Goal: Task Accomplishment & Management: Use online tool/utility

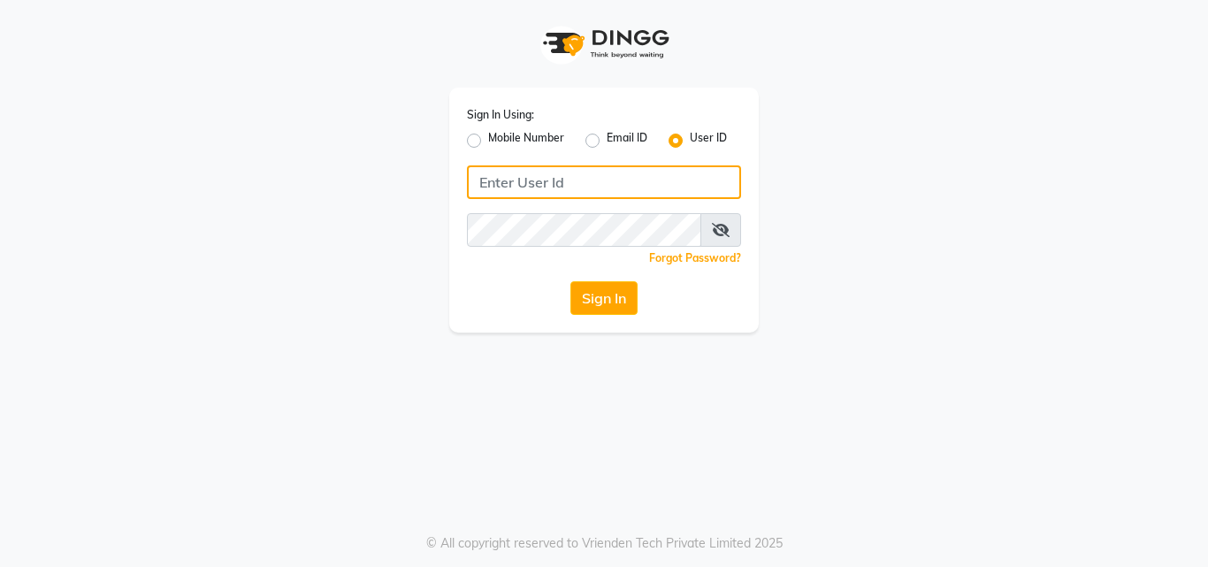
type input "9899947210"
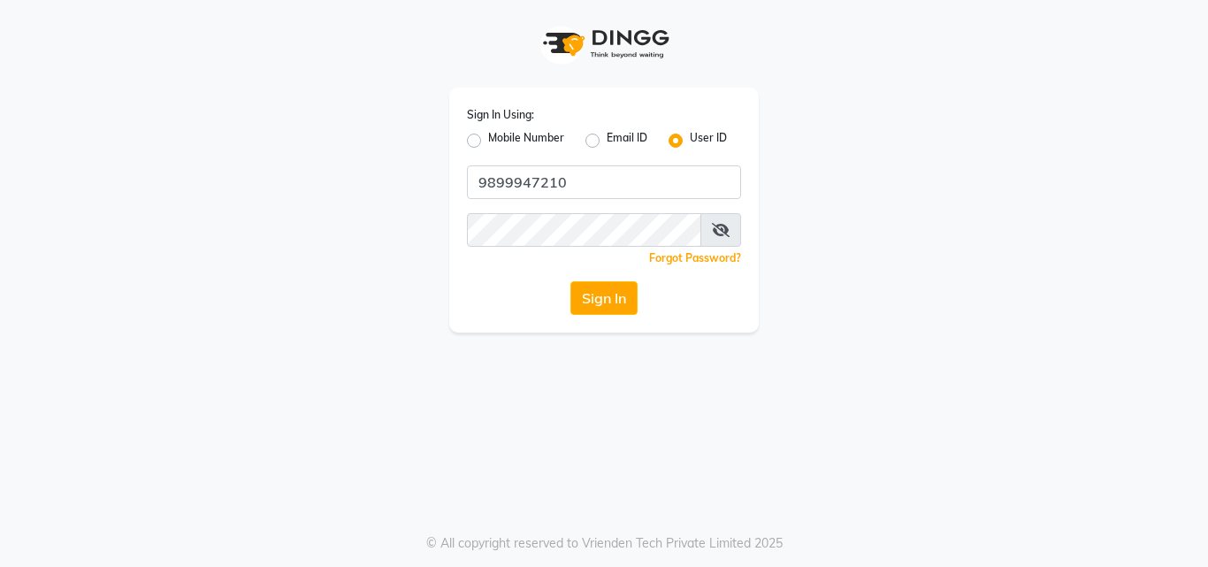
click at [488, 141] on label "Mobile Number" at bounding box center [526, 140] width 76 height 21
click at [488, 141] on input "Mobile Number" at bounding box center [493, 135] width 11 height 11
radio input "true"
radio input "false"
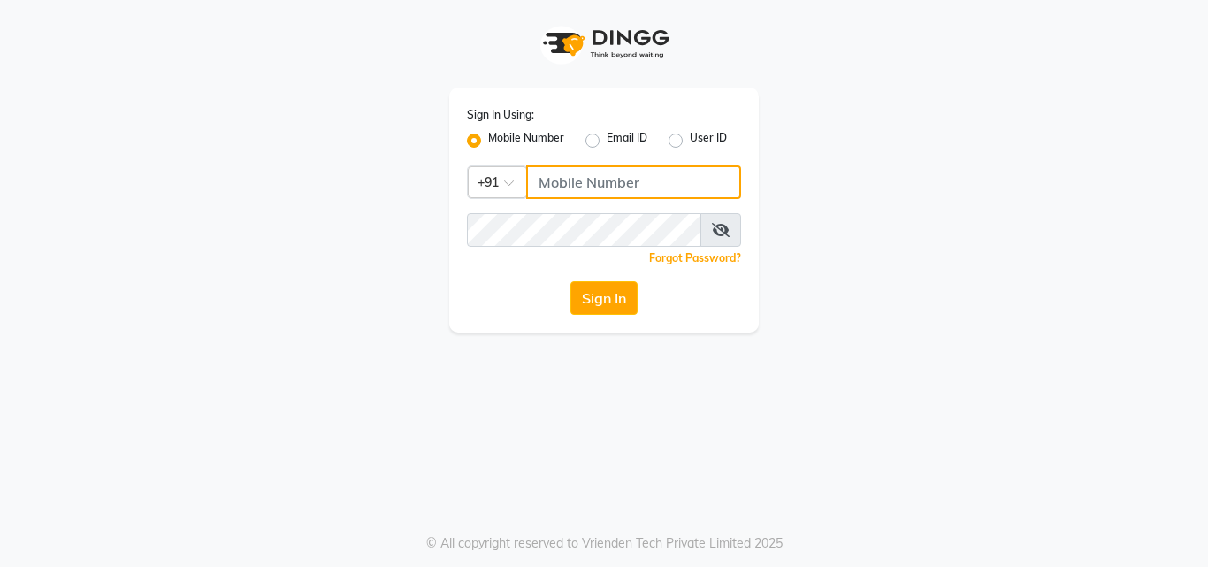
click at [584, 181] on input "Username" at bounding box center [633, 182] width 215 height 34
type input "9899947210"
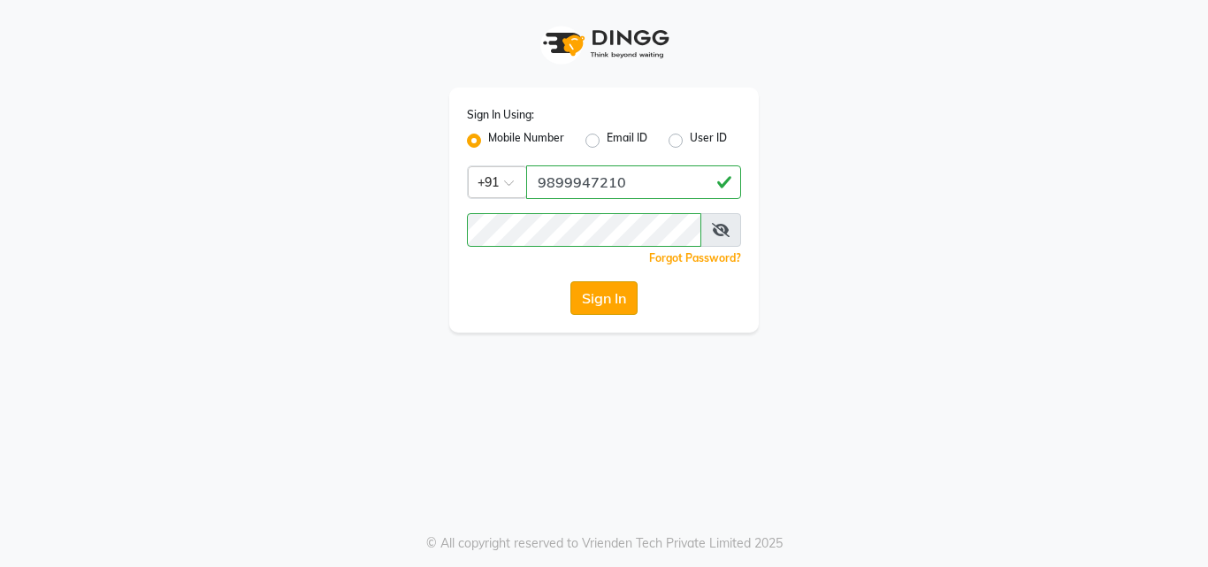
click at [582, 302] on button "Sign In" at bounding box center [603, 298] width 67 height 34
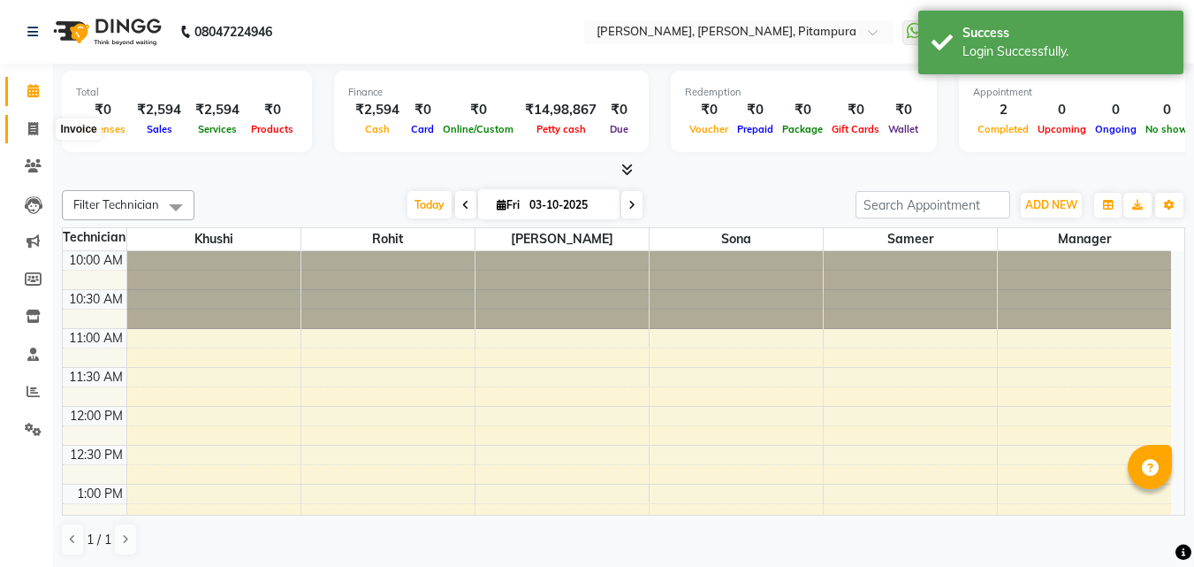
click at [26, 131] on span at bounding box center [33, 129] width 31 height 20
select select "4953"
select select "service"
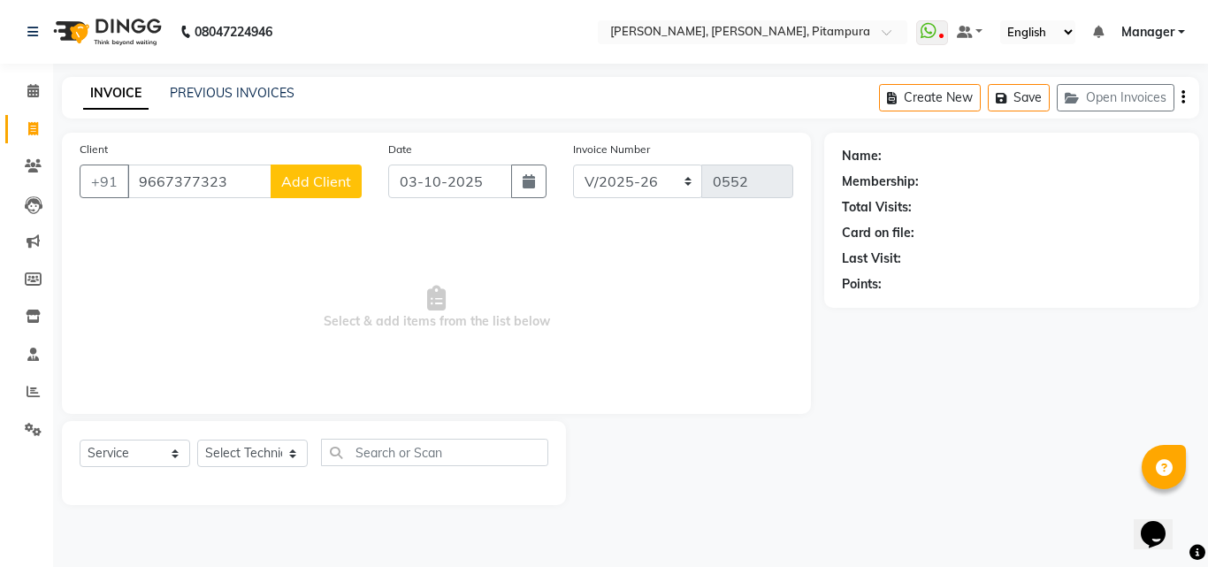
type input "9667377323"
click at [316, 170] on button "Add Client" at bounding box center [316, 181] width 91 height 34
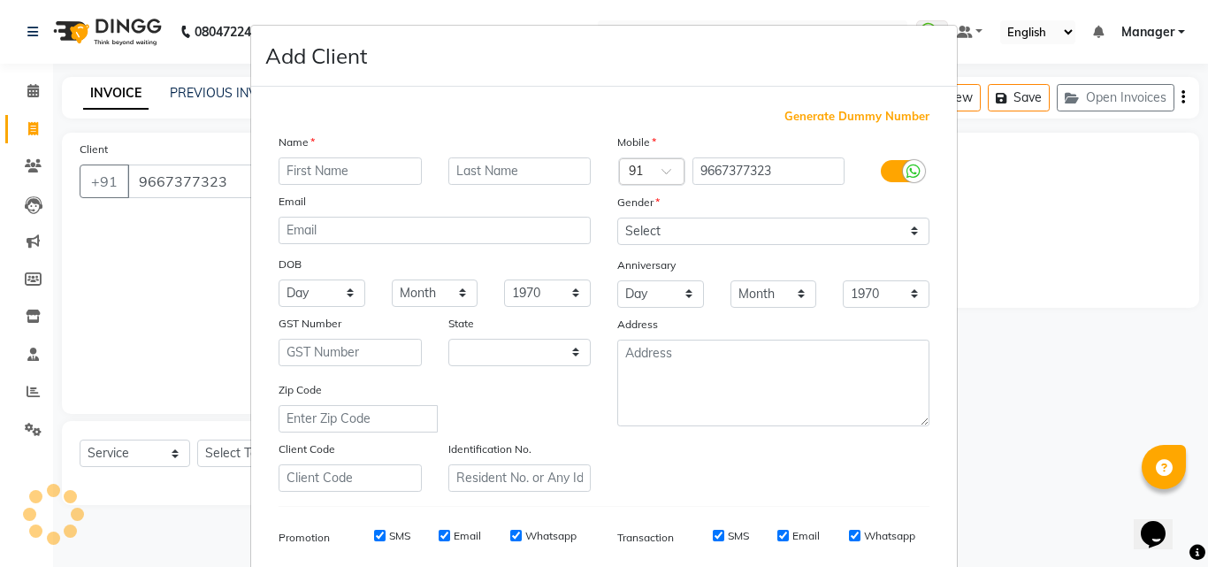
select select "21"
type input "keravi"
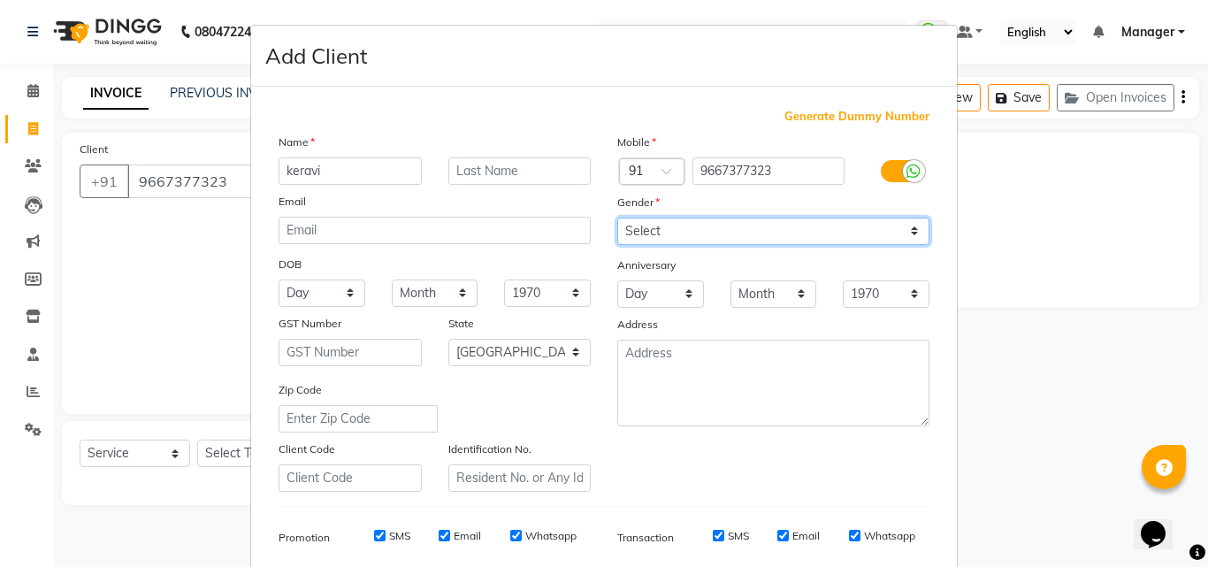
click at [719, 232] on select "Select [DEMOGRAPHIC_DATA] [DEMOGRAPHIC_DATA] Other Prefer Not To Say" at bounding box center [773, 230] width 312 height 27
select select "[DEMOGRAPHIC_DATA]"
click at [617, 217] on select "Select [DEMOGRAPHIC_DATA] [DEMOGRAPHIC_DATA] Other Prefer Not To Say" at bounding box center [773, 230] width 312 height 27
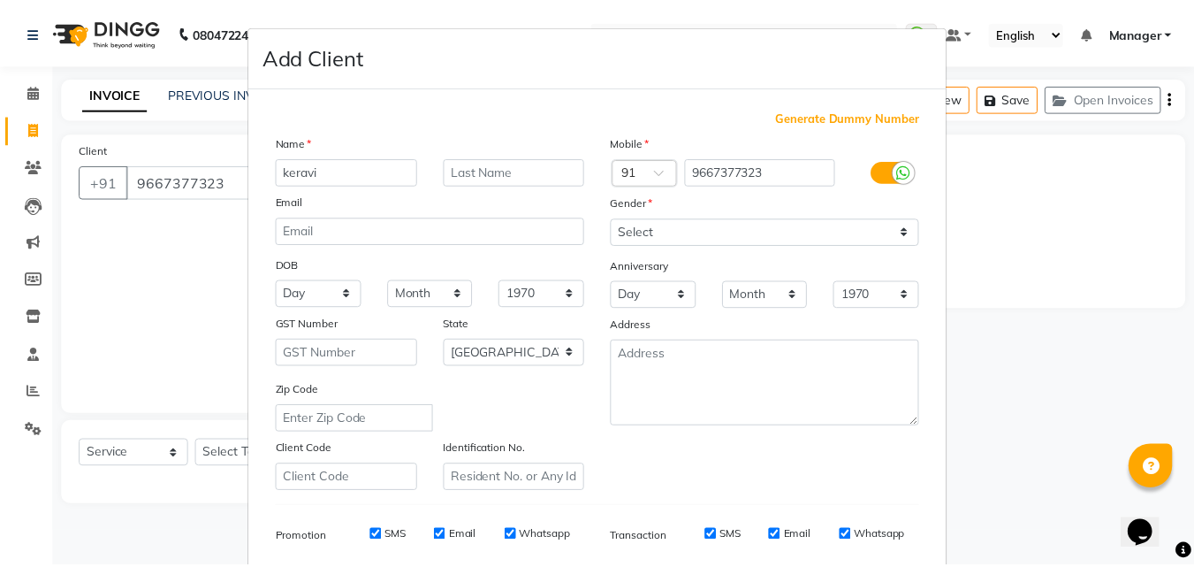
scroll to position [249, 0]
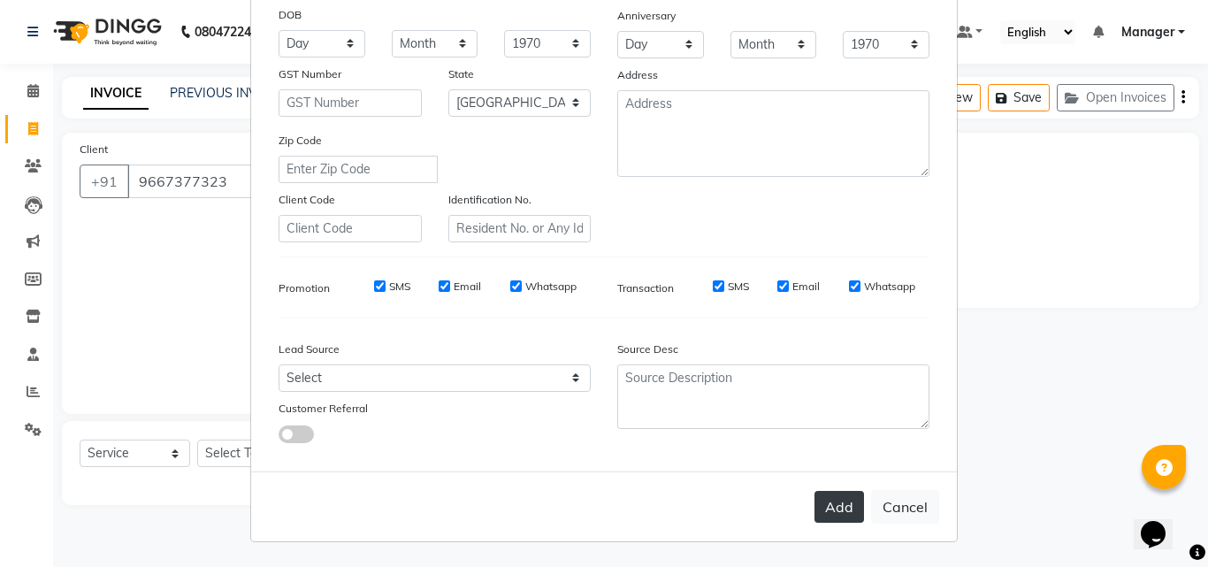
click at [833, 496] on button "Add" at bounding box center [839, 507] width 50 height 32
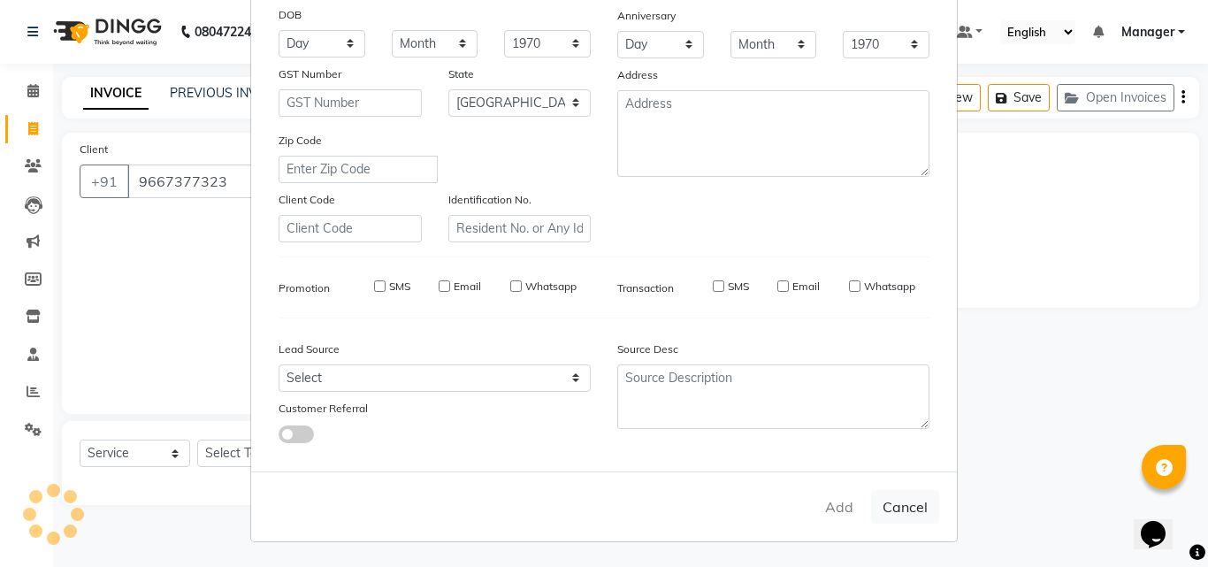
type input "96******23"
select select
select select "null"
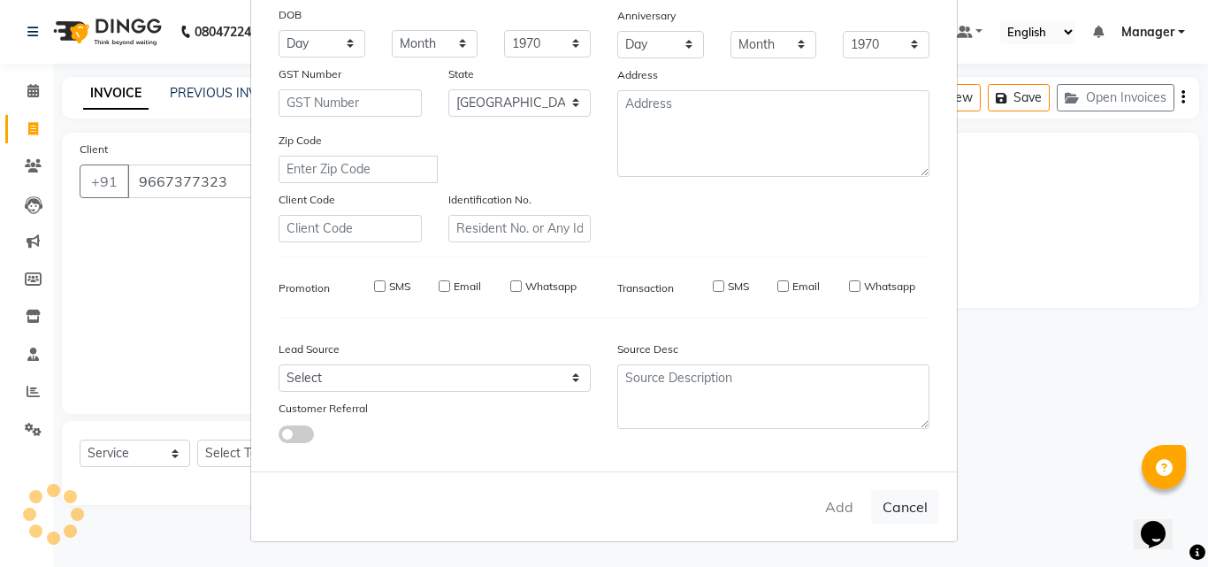
select select
checkbox input "false"
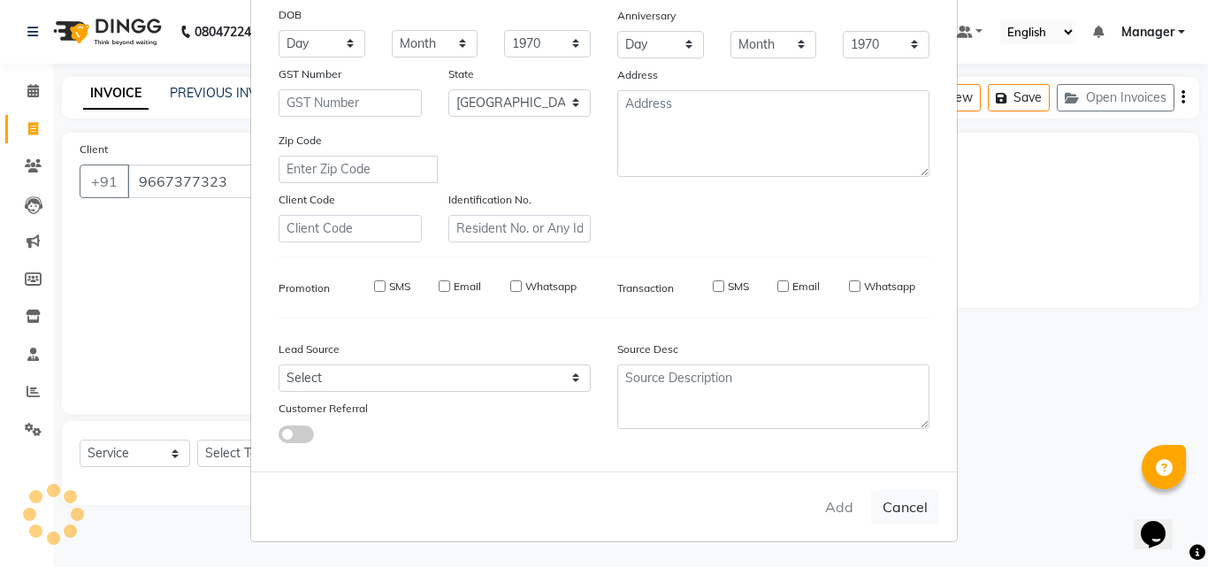
checkbox input "false"
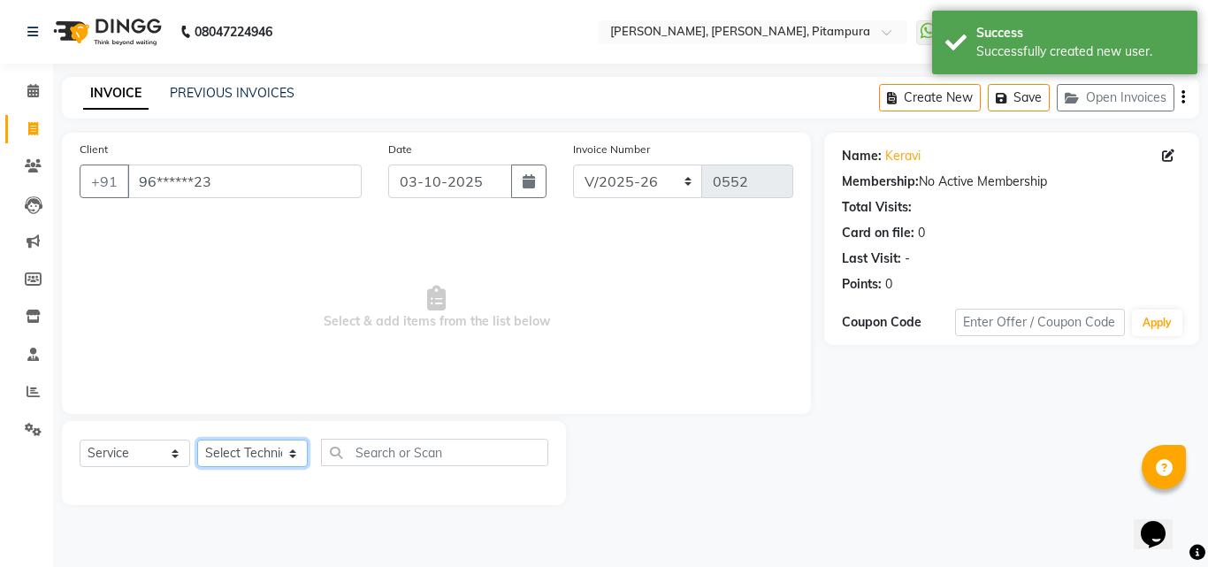
click at [234, 458] on select "Select Technician Khushi Manager [PERSON_NAME] [PERSON_NAME]" at bounding box center [252, 452] width 111 height 27
select select "79602"
click at [197, 439] on select "Select Technician Khushi Manager [PERSON_NAME] [PERSON_NAME]" at bounding box center [252, 452] width 111 height 27
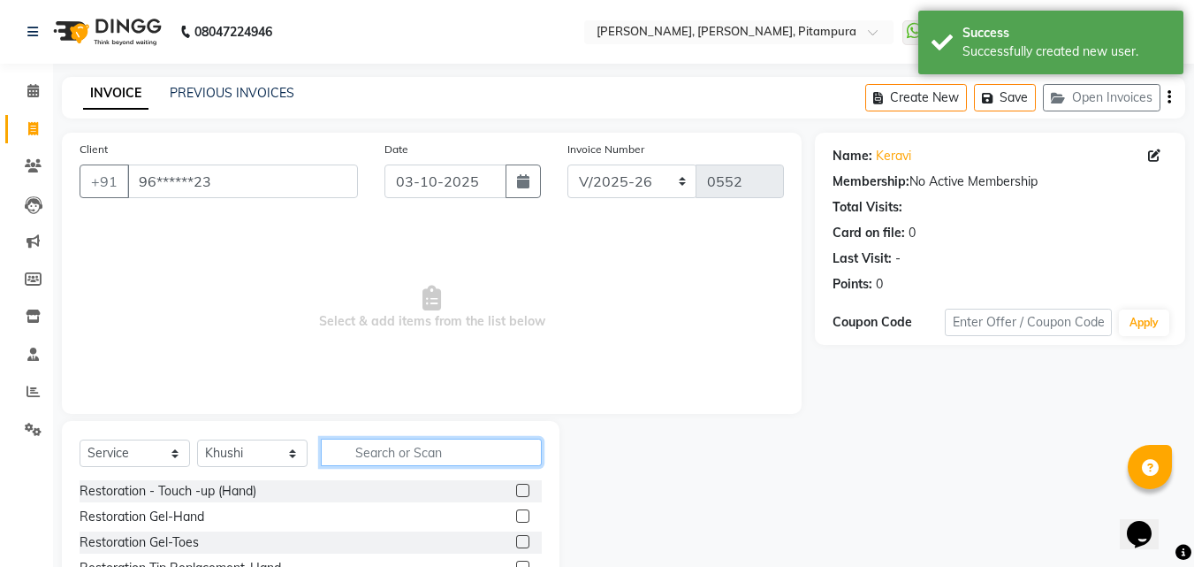
click at [395, 445] on input "text" at bounding box center [431, 451] width 221 height 27
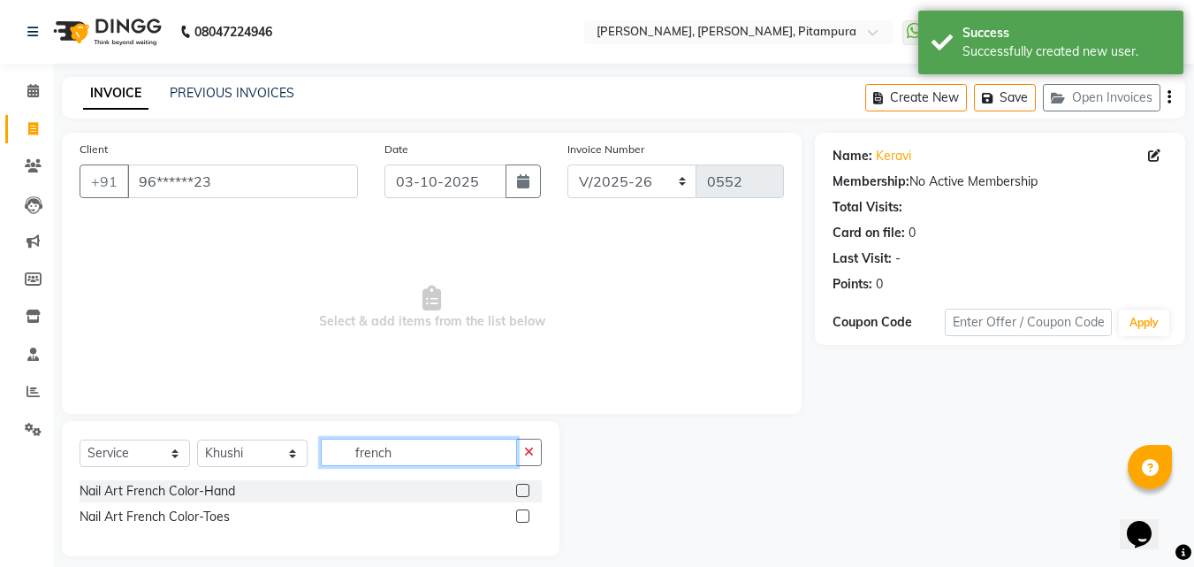
type input "french"
click at [522, 488] on label at bounding box center [522, 490] width 13 height 13
click at [522, 488] on input "checkbox" at bounding box center [521, 490] width 11 height 11
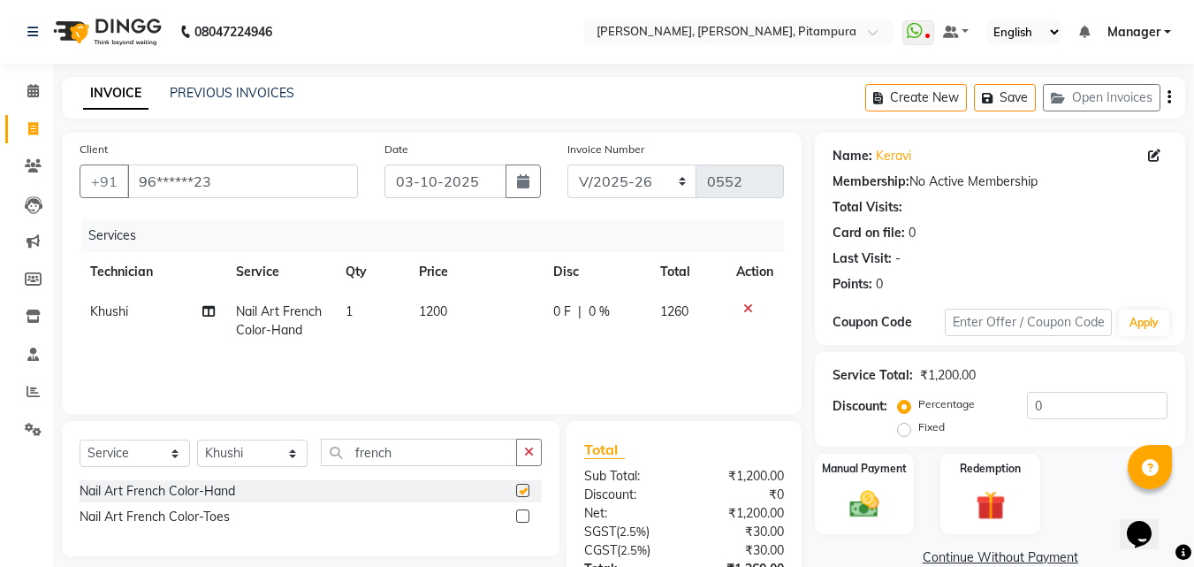
checkbox input "false"
click at [441, 308] on span "1200" at bounding box center [433, 311] width 28 height 16
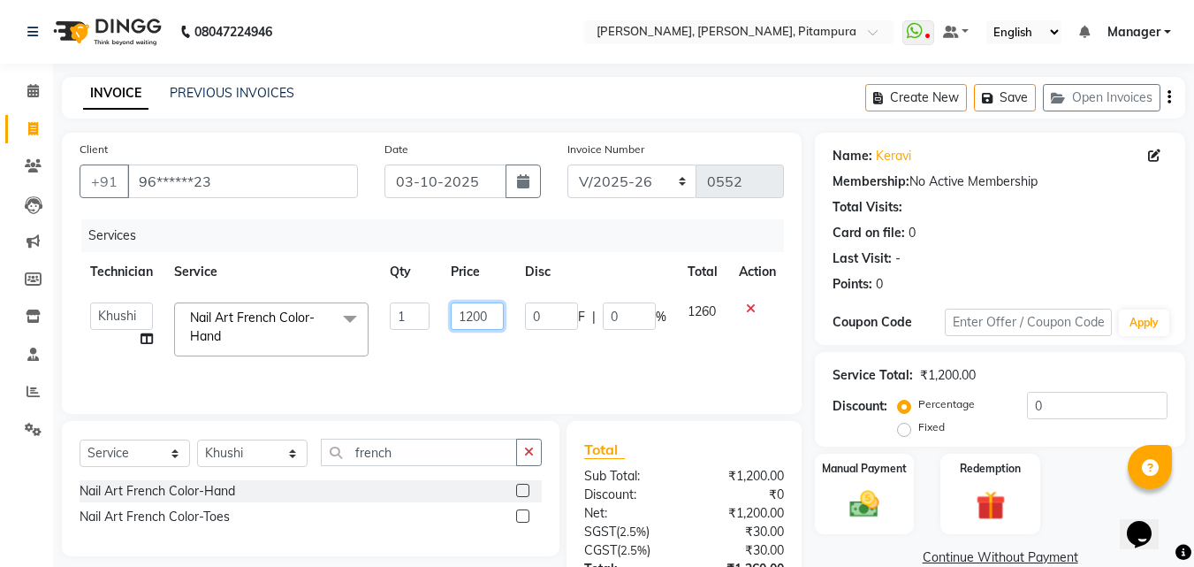
click at [482, 317] on input "1200" at bounding box center [477, 315] width 53 height 27
click at [497, 316] on input "1200" at bounding box center [477, 315] width 53 height 27
type input "1"
type input "2"
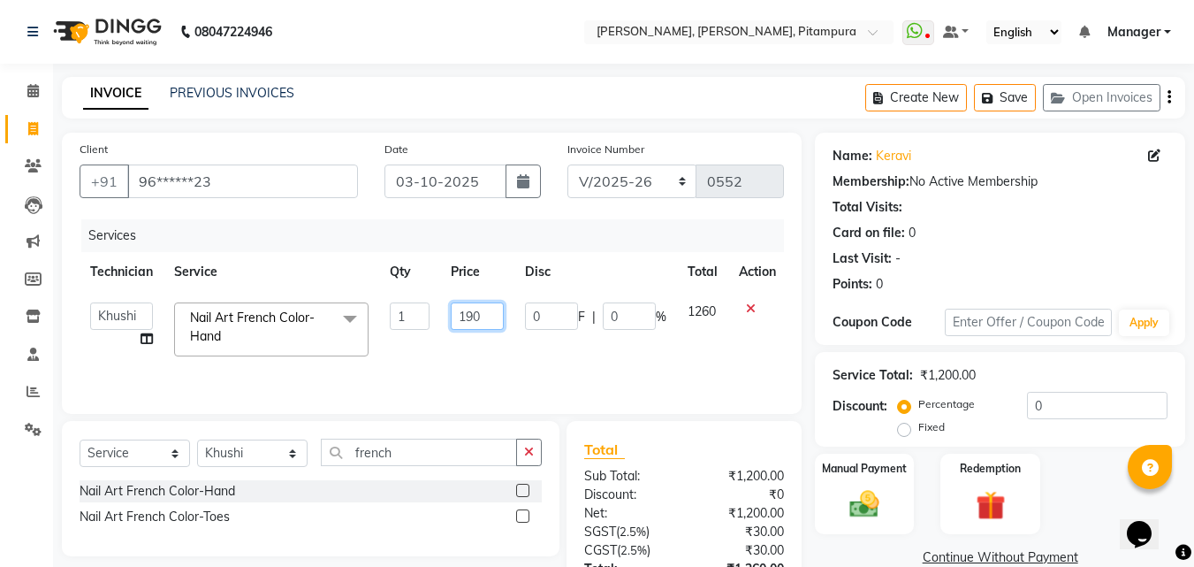
type input "1900"
click at [814, 430] on div "Total Sub Total: ₹1,200.00 Discount: ₹0 Net: ₹1,200.00 SGST ( 2.5% ) ₹30.00 CGS…" at bounding box center [687, 551] width 255 height 260
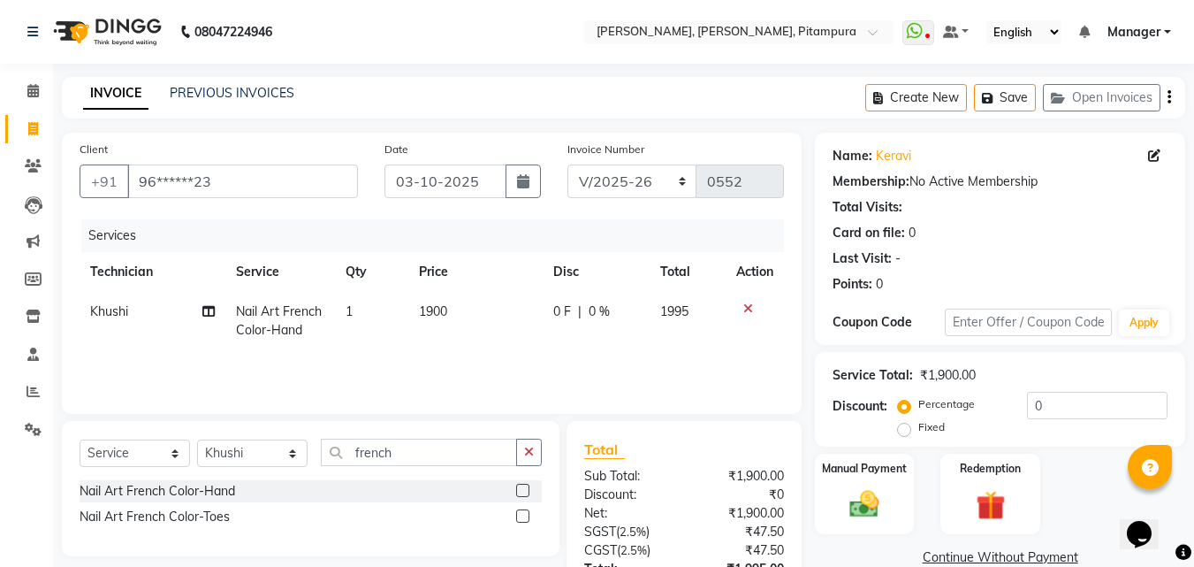
scroll to position [141, 0]
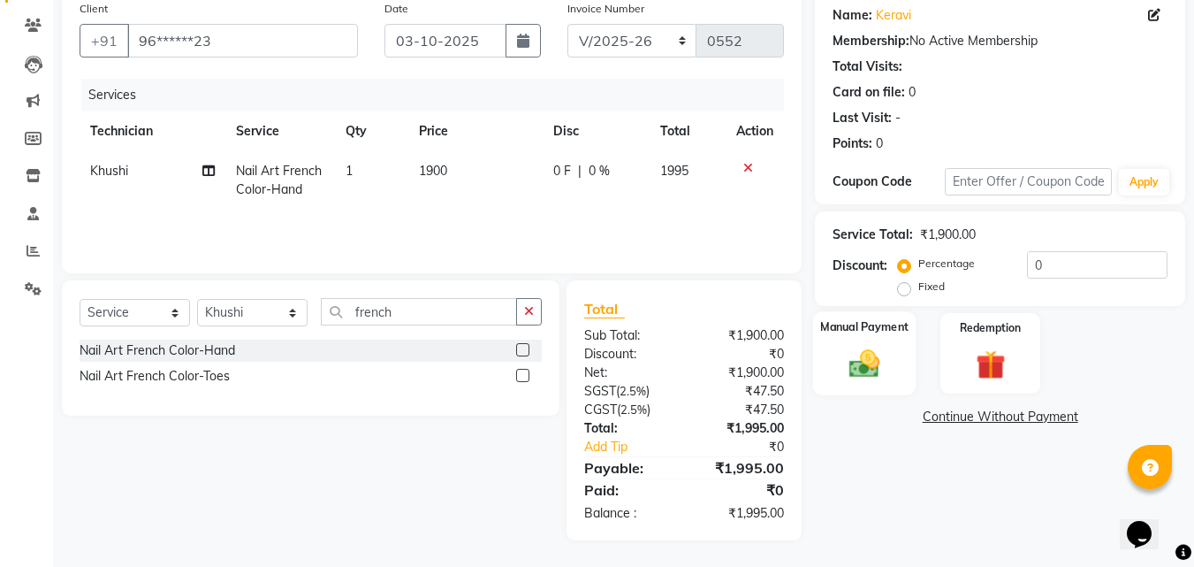
click at [840, 377] on img at bounding box center [865, 363] width 50 height 35
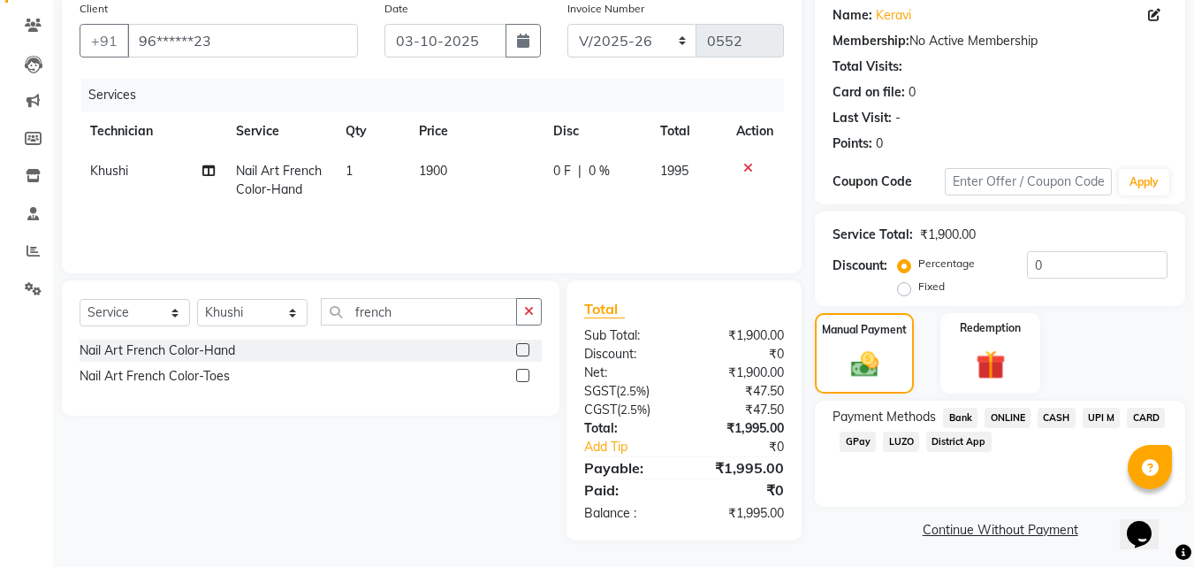
click at [1063, 408] on span "CASH" at bounding box center [1057, 418] width 38 height 20
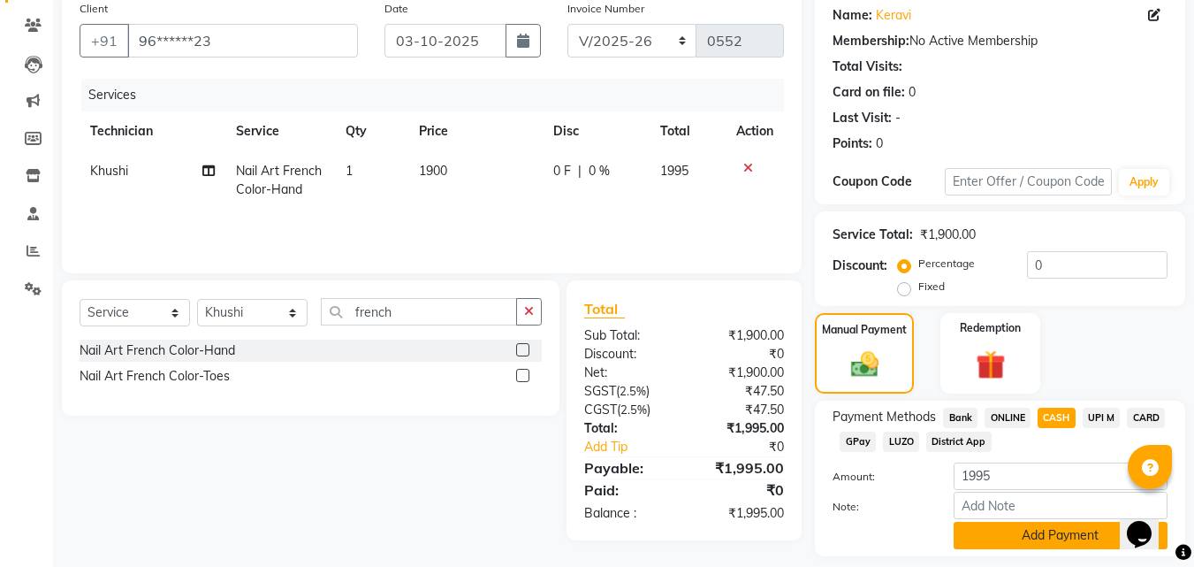
click at [1033, 540] on button "Add Payment" at bounding box center [1061, 535] width 214 height 27
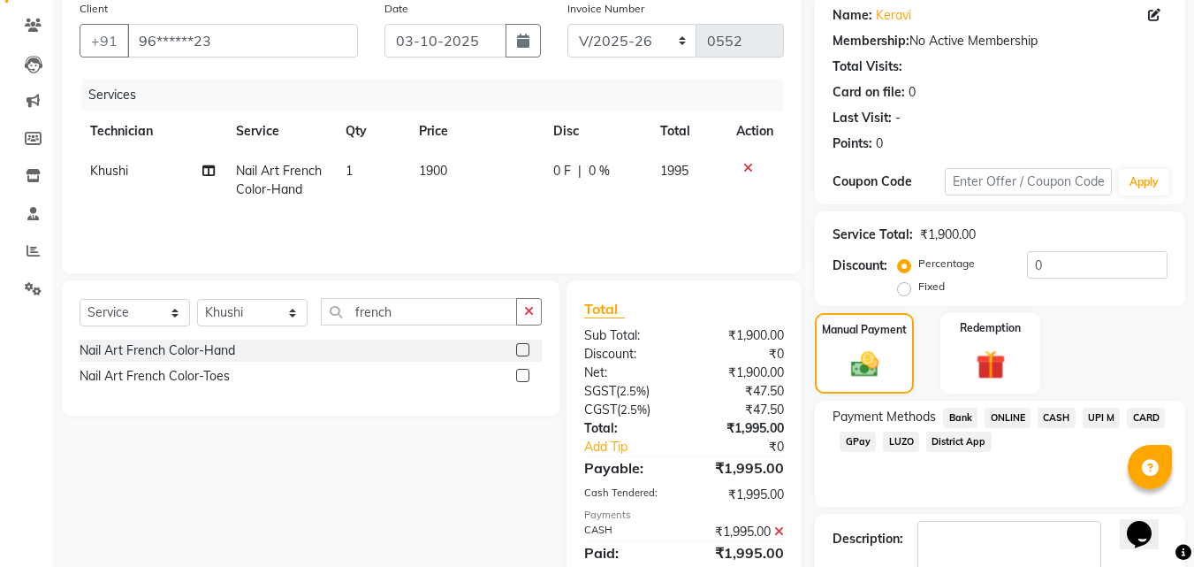
scroll to position [209, 0]
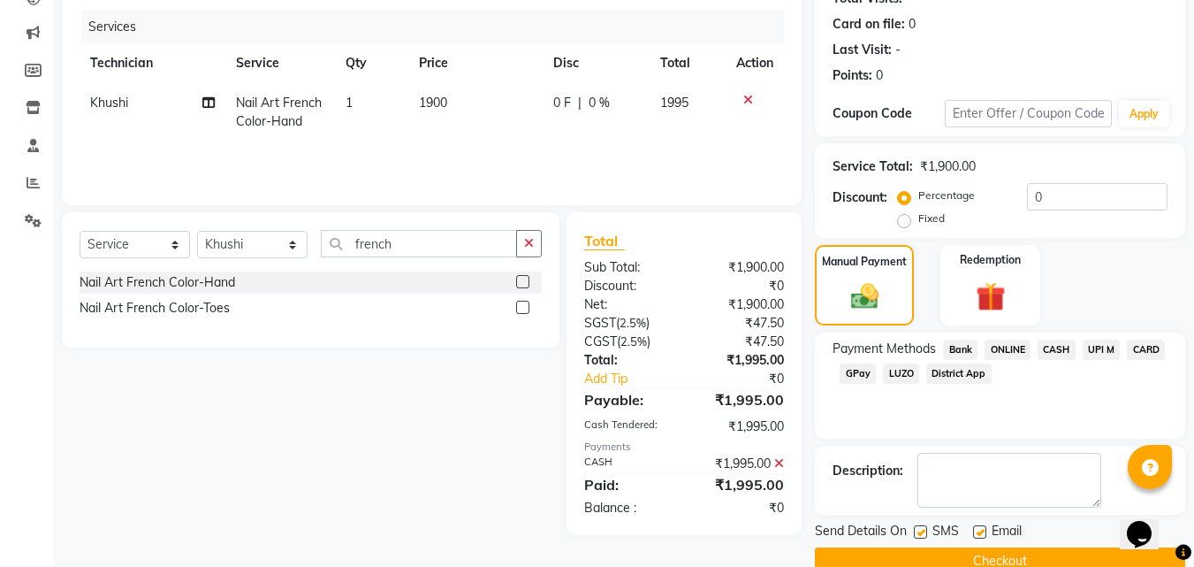
click at [854, 547] on button "Checkout" at bounding box center [1000, 560] width 370 height 27
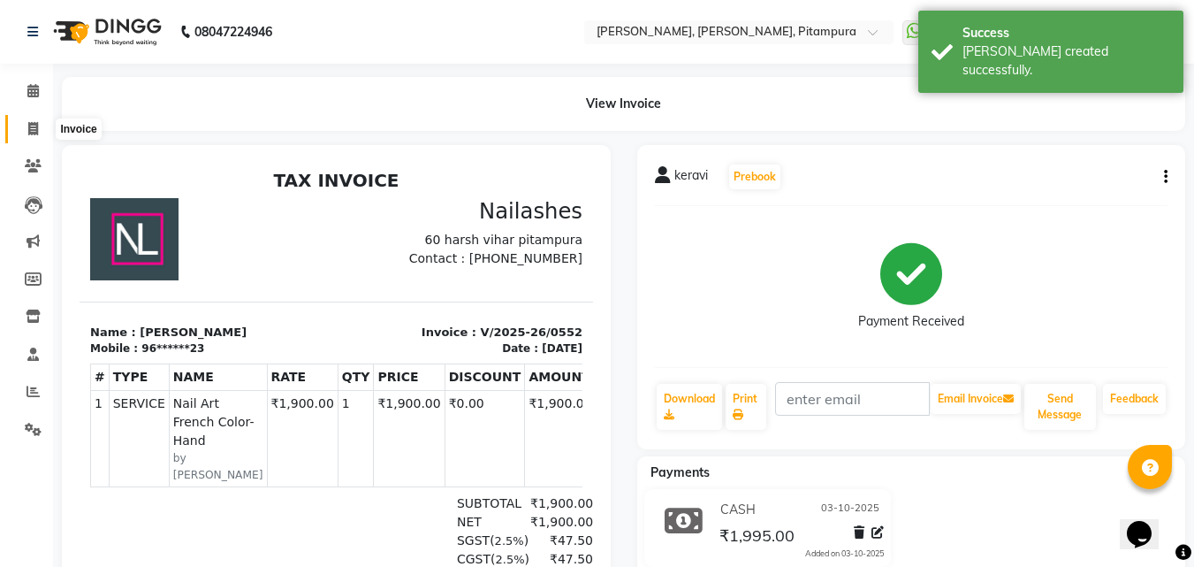
click at [28, 133] on icon at bounding box center [33, 128] width 10 height 13
select select "service"
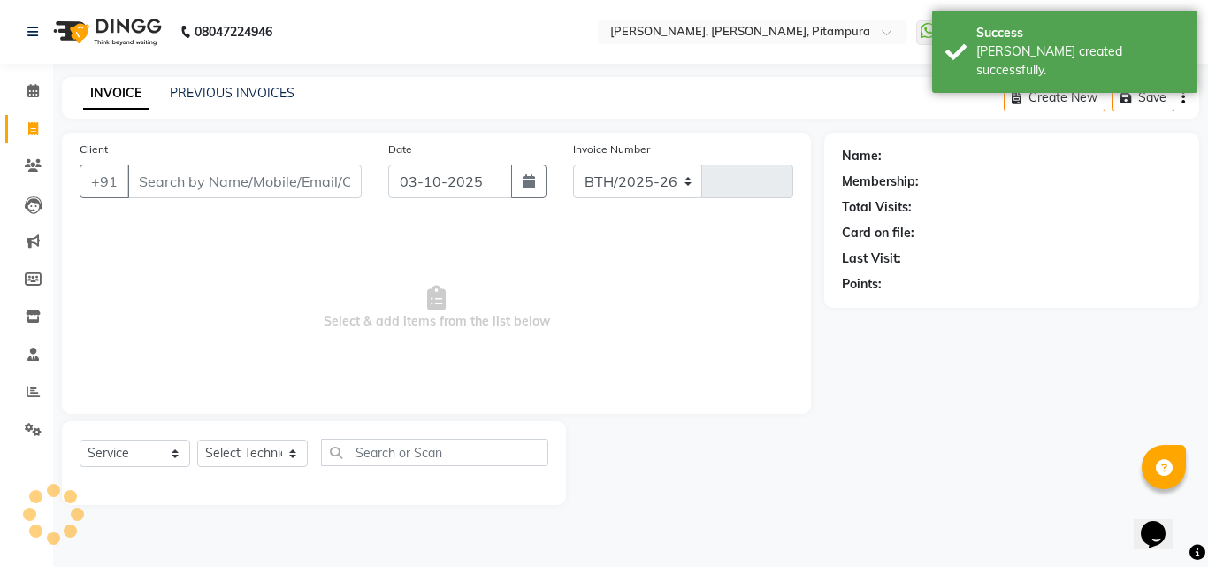
select select "4953"
type input "0553"
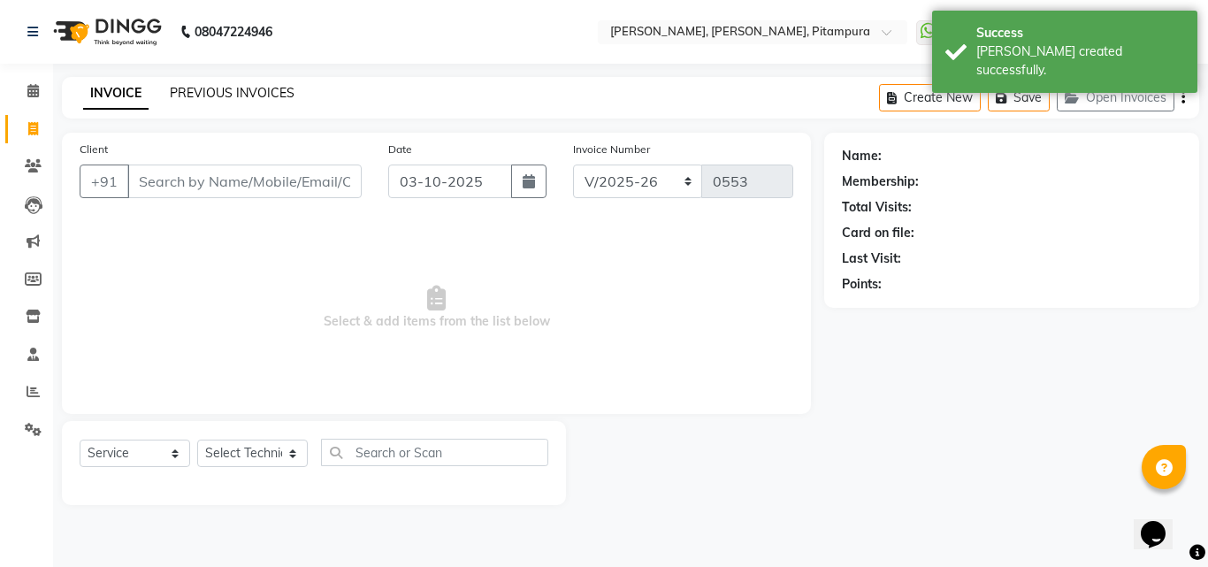
click at [238, 85] on link "PREVIOUS INVOICES" at bounding box center [232, 93] width 125 height 16
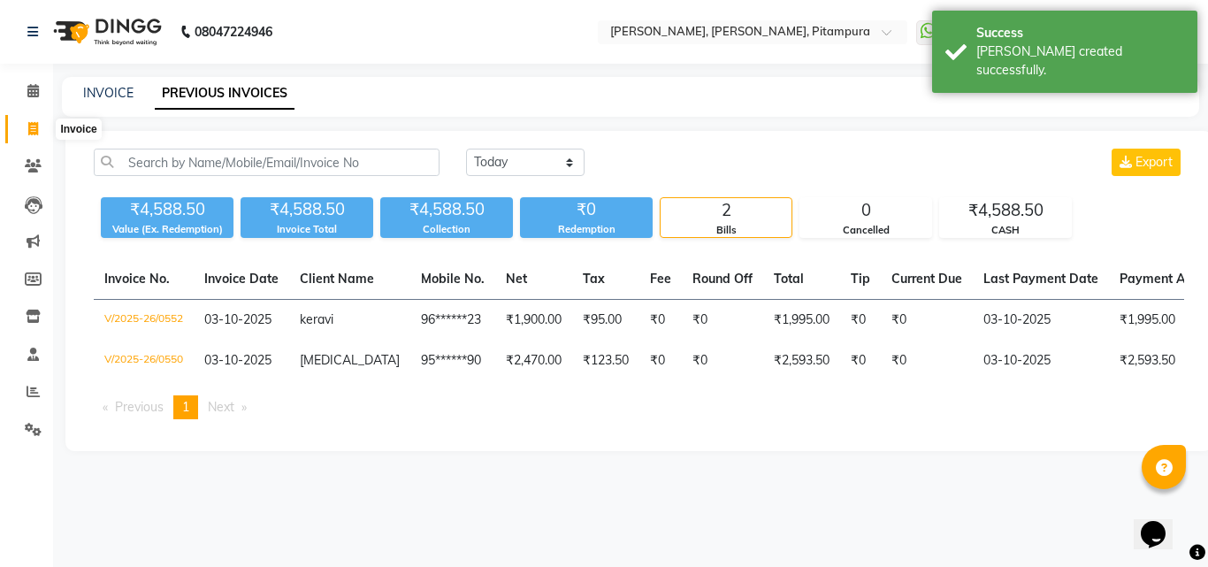
click at [31, 126] on icon at bounding box center [33, 128] width 10 height 13
select select "service"
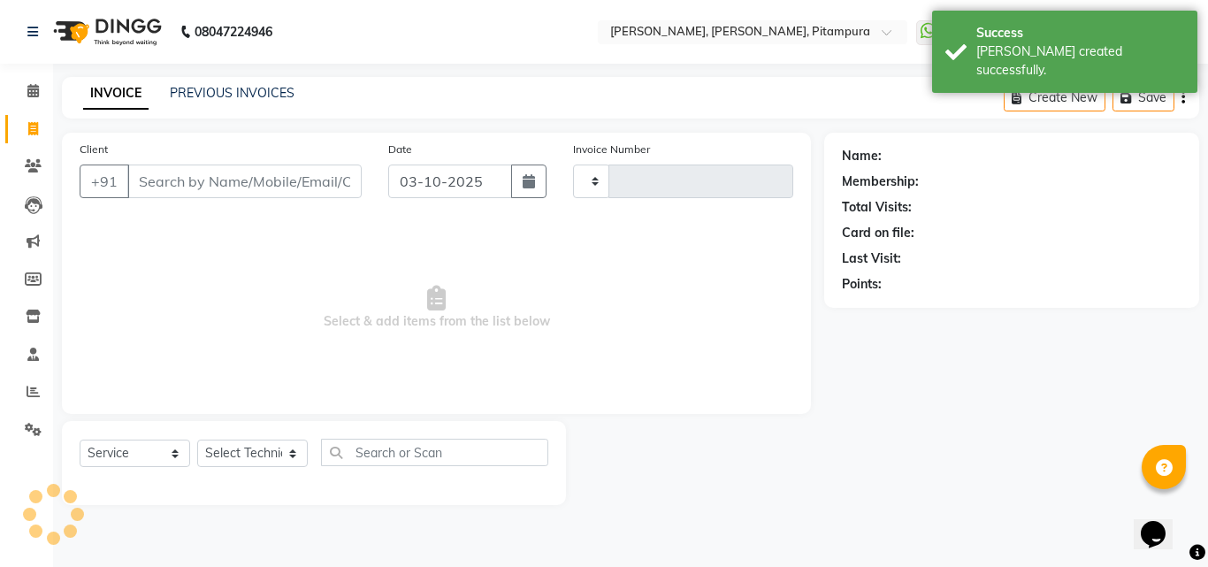
type input "0553"
select select "4953"
